Goal: Navigation & Orientation: Find specific page/section

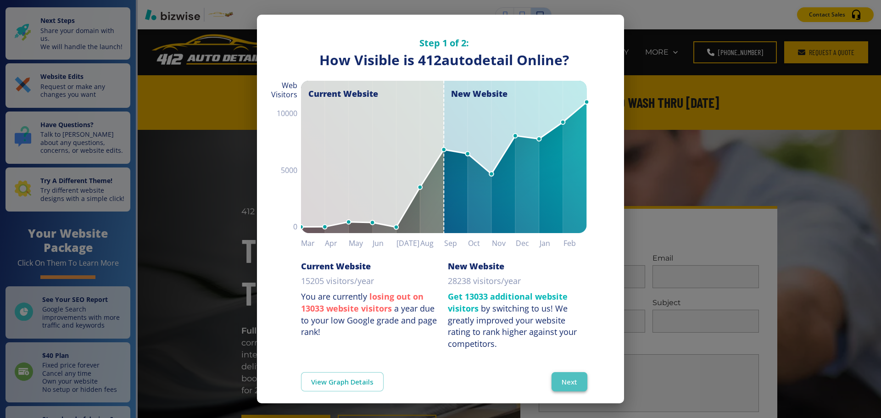
click at [558, 380] on button "Next" at bounding box center [569, 381] width 36 height 19
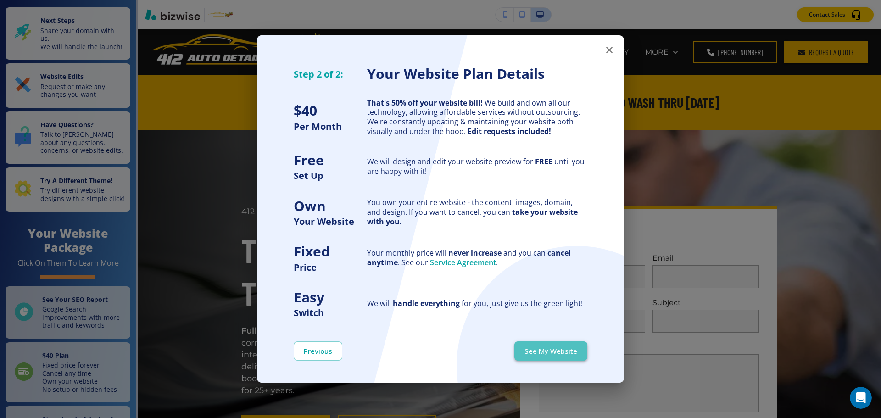
click at [550, 353] on button "See My Website" at bounding box center [550, 350] width 73 height 19
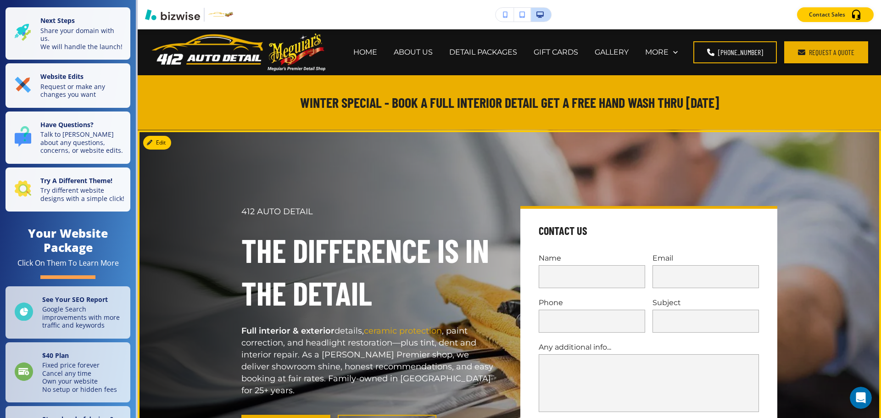
scroll to position [46, 0]
